Goal: Information Seeking & Learning: Find specific fact

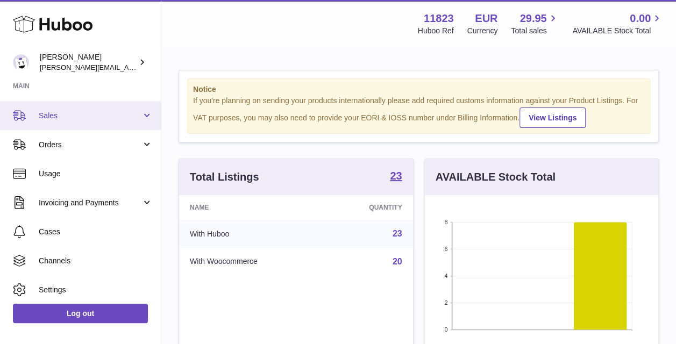
scroll to position [108, 0]
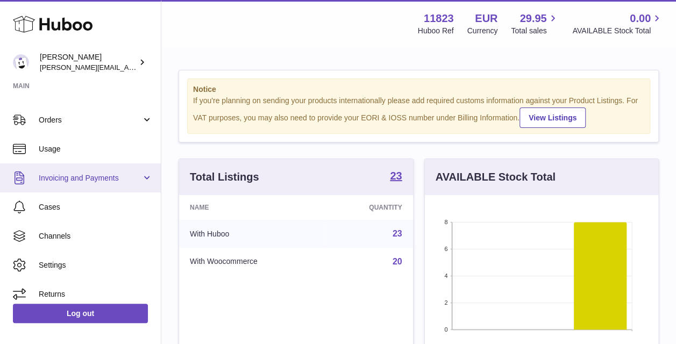
click at [116, 181] on span "Invoicing and Payments" at bounding box center [90, 178] width 103 height 10
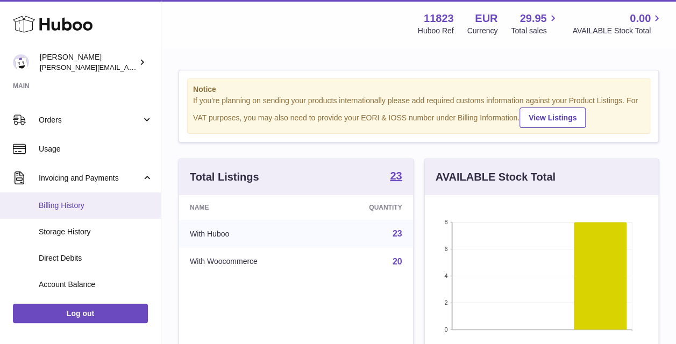
click at [76, 206] on span "Billing History" at bounding box center [96, 206] width 114 height 10
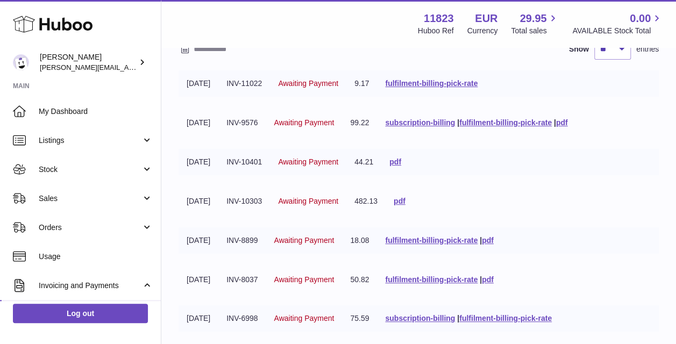
scroll to position [108, 0]
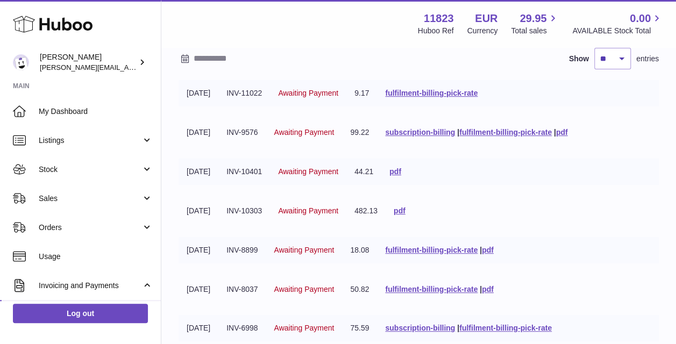
drag, startPoint x: 242, startPoint y: 89, endPoint x: 269, endPoint y: 90, distance: 26.9
click at [269, 90] on td "INV-11022" at bounding box center [244, 93] width 52 height 26
drag, startPoint x: 269, startPoint y: 90, endPoint x: 269, endPoint y: 99, distance: 9.2
click at [269, 99] on td "INV-11022" at bounding box center [244, 93] width 52 height 26
click at [242, 101] on td "INV-11022" at bounding box center [244, 93] width 52 height 26
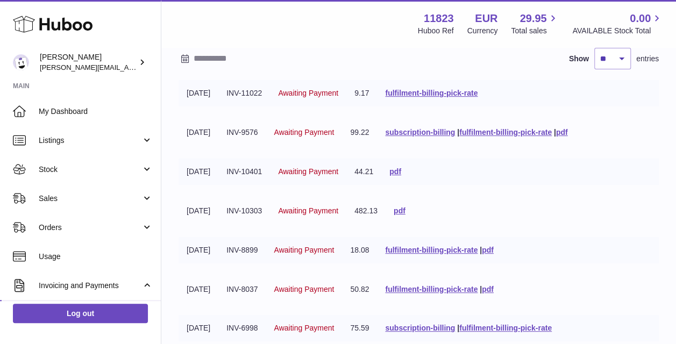
drag, startPoint x: 241, startPoint y: 91, endPoint x: 274, endPoint y: 90, distance: 33.3
click at [270, 90] on td "INV-11022" at bounding box center [244, 93] width 52 height 26
copy td "INV-11022"
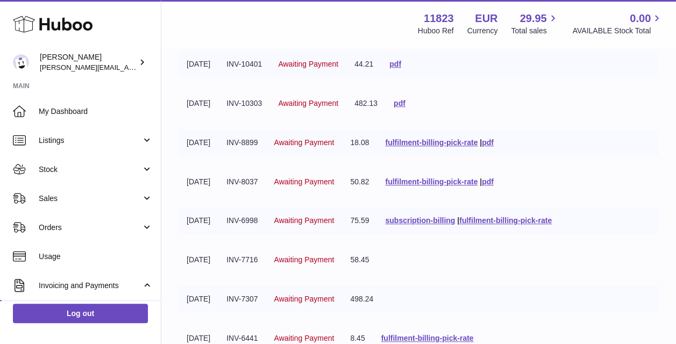
scroll to position [269, 0]
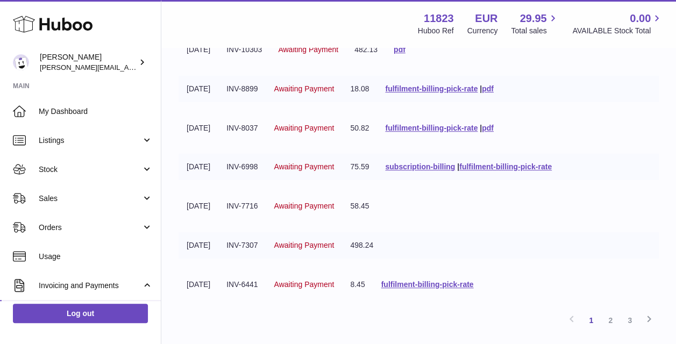
drag, startPoint x: 240, startPoint y: 166, endPoint x: 272, endPoint y: 167, distance: 31.7
click at [266, 167] on td "INV-6998" at bounding box center [241, 167] width 47 height 26
copy td "INV-6998"
drag, startPoint x: 241, startPoint y: 207, endPoint x: 275, endPoint y: 208, distance: 33.9
click at [266, 208] on td "INV-7716" at bounding box center [241, 206] width 47 height 26
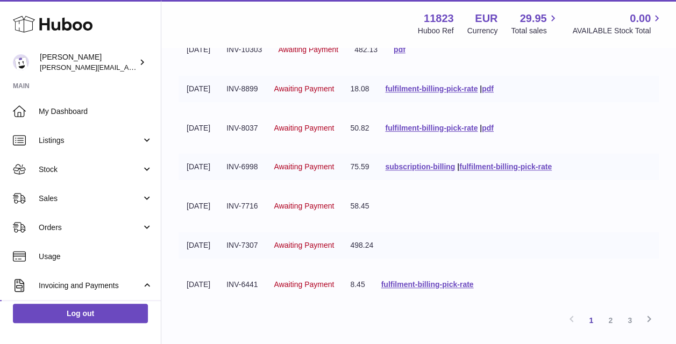
copy td "INV-7716"
drag, startPoint x: 240, startPoint y: 244, endPoint x: 272, endPoint y: 245, distance: 31.7
click at [266, 245] on td "INV-7307" at bounding box center [241, 245] width 47 height 26
copy td "INV-7307"
click at [243, 282] on td "INV-6441" at bounding box center [241, 284] width 47 height 26
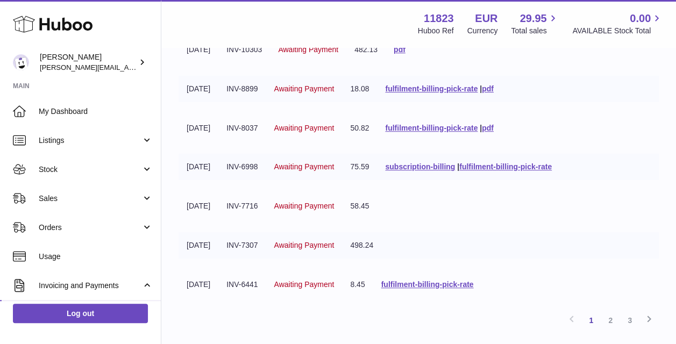
drag, startPoint x: 241, startPoint y: 284, endPoint x: 273, endPoint y: 285, distance: 31.7
click at [266, 285] on td "INV-6441" at bounding box center [241, 284] width 47 height 26
copy td "INV-6441"
click at [611, 317] on link "2" at bounding box center [609, 320] width 19 height 19
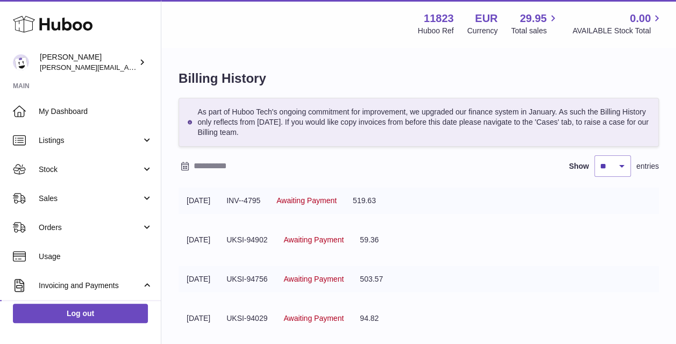
drag, startPoint x: 241, startPoint y: 200, endPoint x: 277, endPoint y: 202, distance: 36.6
click at [268, 202] on td "INV--4795" at bounding box center [243, 201] width 50 height 26
copy td "INV--4795"
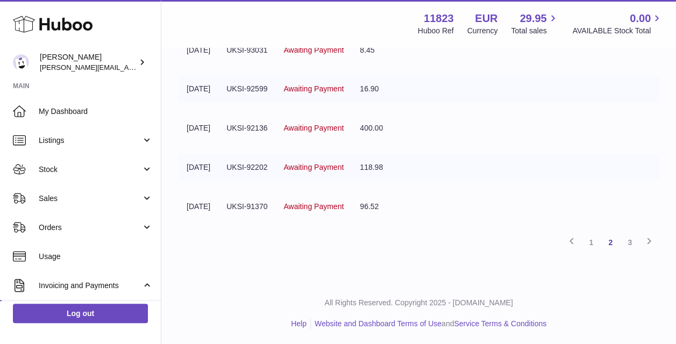
scroll to position [347, 0]
click at [625, 243] on link "3" at bounding box center [629, 241] width 19 height 19
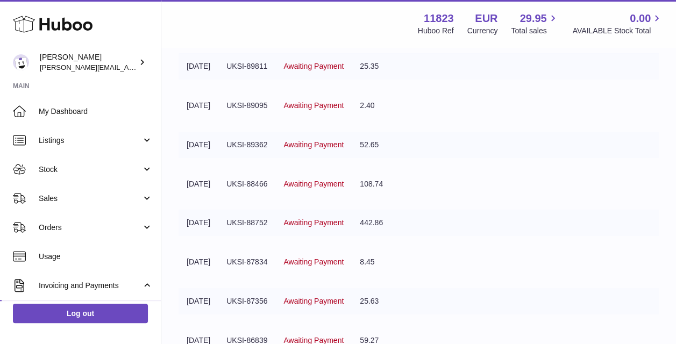
scroll to position [347, 0]
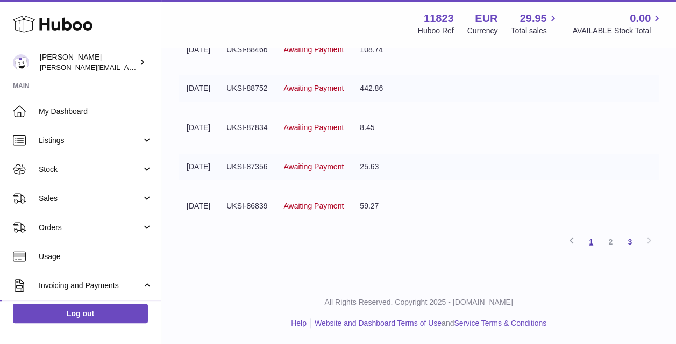
click at [595, 244] on link "1" at bounding box center [590, 241] width 19 height 19
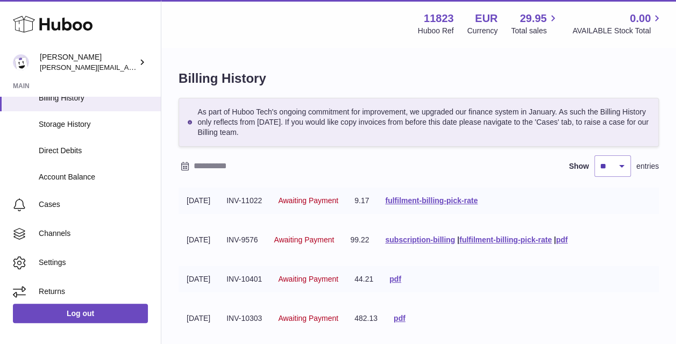
scroll to position [220, 0]
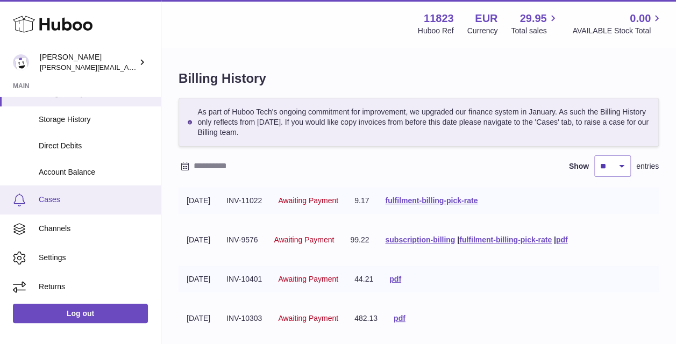
click at [54, 202] on span "Cases" at bounding box center [96, 200] width 114 height 10
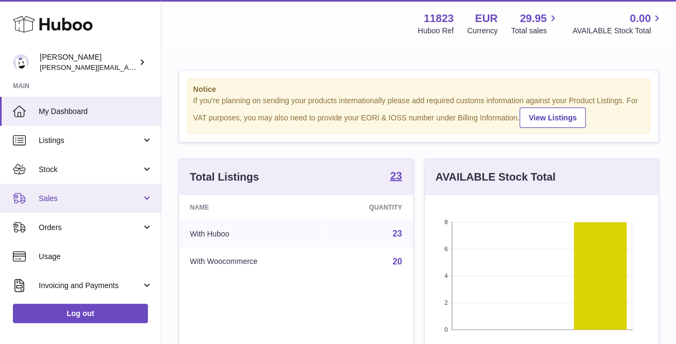
scroll to position [115, 0]
